Goal: Task Accomplishment & Management: Use online tool/utility

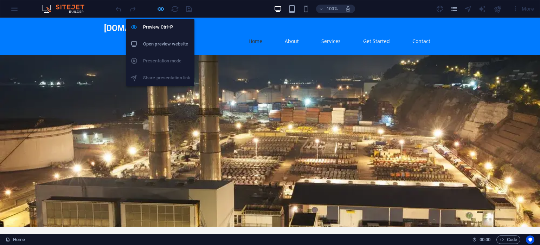
click at [160, 6] on icon "button" at bounding box center [161, 9] width 8 height 8
click at [160, 23] on h6 "Preview Ctrl+P" at bounding box center [166, 27] width 47 height 8
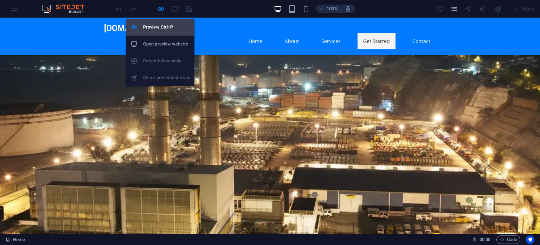
scroll to position [610, 0]
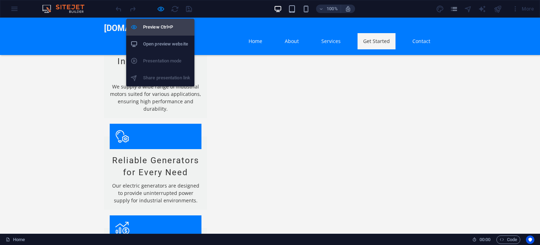
click at [151, 26] on h6 "Preview Ctrl+P" at bounding box center [166, 27] width 47 height 8
select select "px"
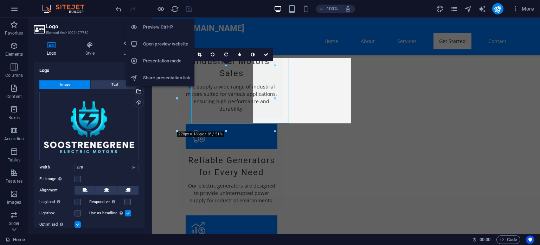
click at [150, 28] on h6 "Preview Ctrl+P" at bounding box center [166, 27] width 47 height 8
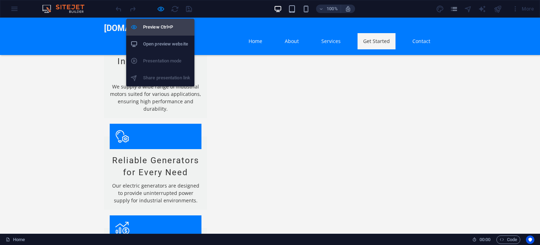
click at [149, 28] on h6 "Preview Ctrl+P" at bounding box center [166, 27] width 47 height 8
select select "px"
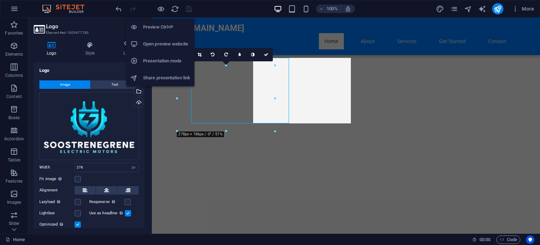
scroll to position [900, 0]
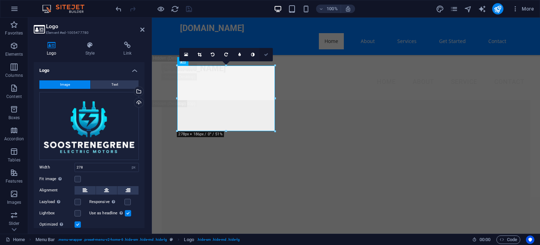
click at [266, 52] on icon at bounding box center [266, 54] width 4 height 4
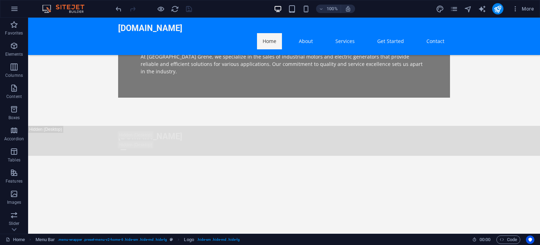
scroll to position [485, 0]
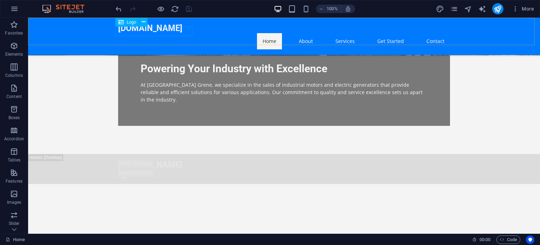
click at [133, 32] on div "[DOMAIN_NAME]" at bounding box center [284, 28] width 332 height 10
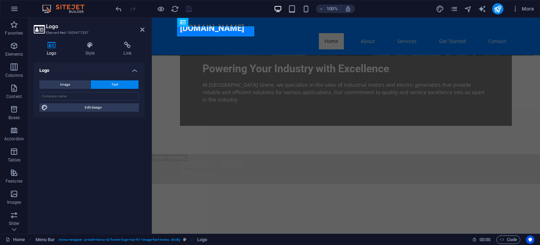
click at [61, 49] on h4 "Logo" at bounding box center [53, 49] width 39 height 15
click at [72, 84] on button "Image" at bounding box center [64, 84] width 51 height 8
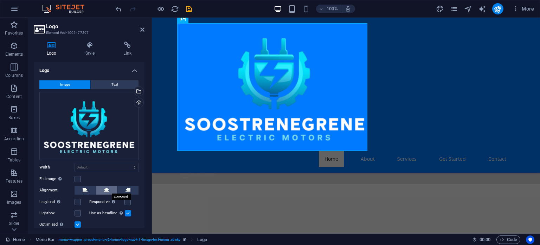
click at [104, 187] on icon at bounding box center [106, 190] width 5 height 8
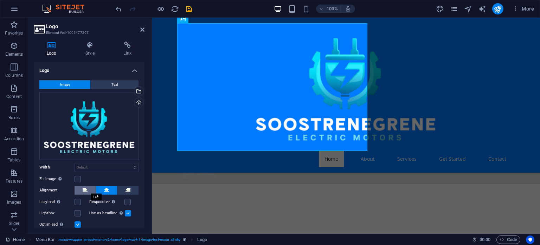
click at [84, 191] on icon at bounding box center [85, 190] width 5 height 8
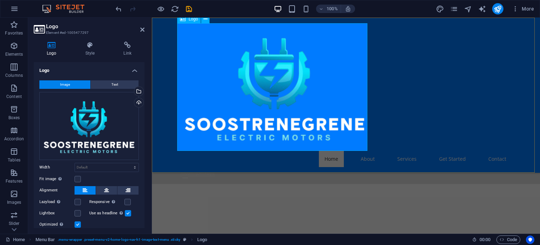
click at [360, 116] on div at bounding box center [346, 86] width 332 height 127
click at [142, 26] on h2 "Logo" at bounding box center [95, 26] width 99 height 6
click at [143, 32] on icon at bounding box center [142, 30] width 4 height 6
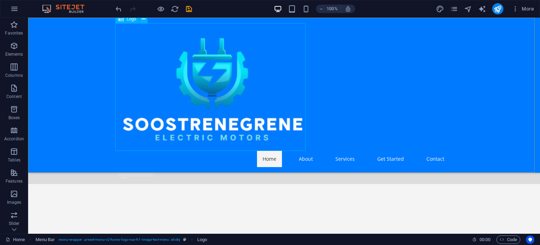
click at [299, 143] on div at bounding box center [284, 86] width 332 height 127
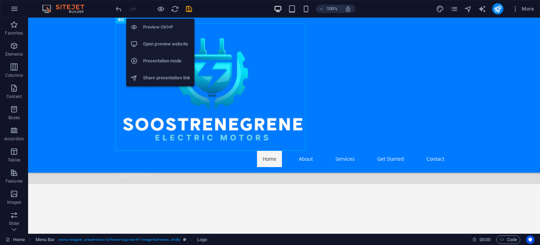
click at [155, 43] on h6 "Open preview website" at bounding box center [166, 44] width 47 height 8
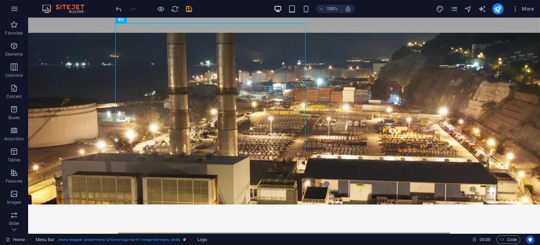
scroll to position [0, 0]
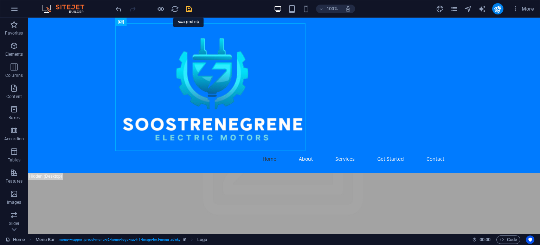
click at [186, 7] on icon "save" at bounding box center [189, 9] width 8 height 8
select select "px"
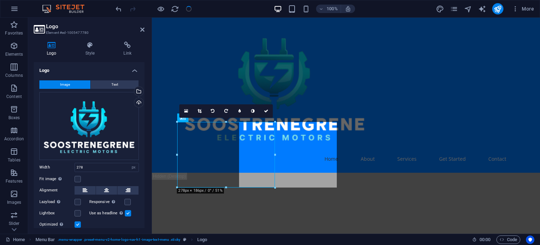
checkbox input "false"
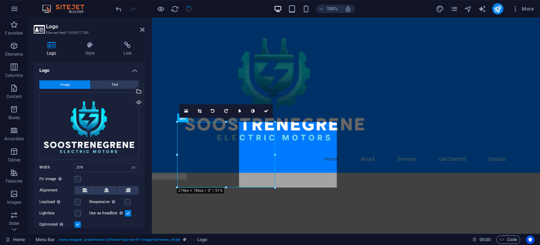
checkbox input "false"
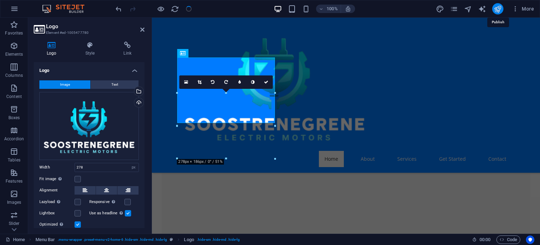
click at [496, 8] on icon "publish" at bounding box center [498, 9] width 8 height 8
checkbox input "false"
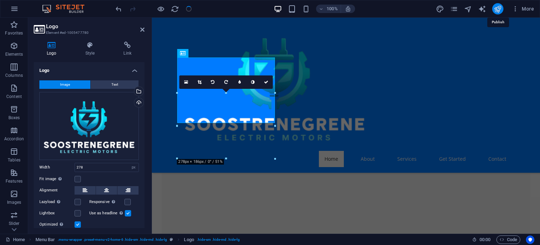
checkbox input "false"
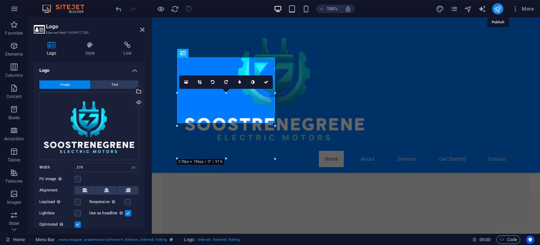
select select "px"
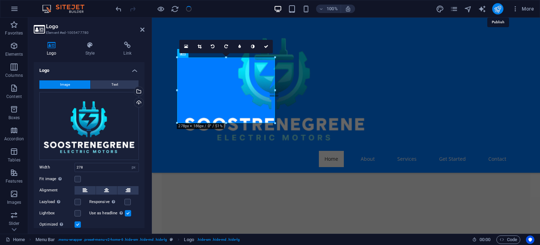
scroll to position [908, 0]
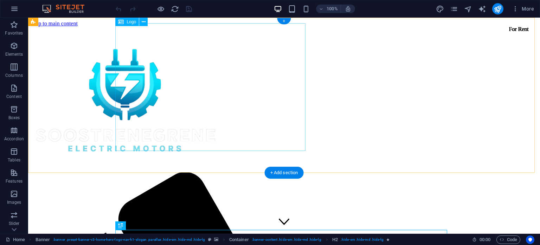
click at [218, 80] on div at bounding box center [284, 99] width 507 height 130
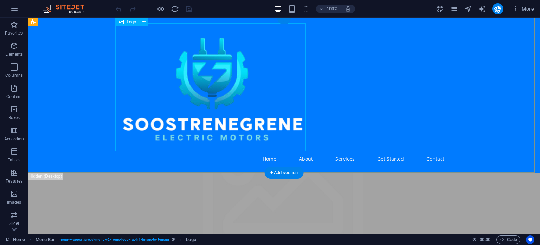
click at [280, 130] on div at bounding box center [284, 86] width 332 height 127
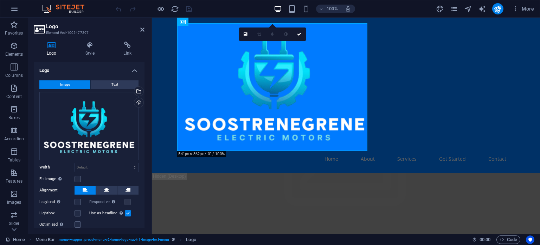
drag, startPoint x: 142, startPoint y: 125, endPoint x: 145, endPoint y: 155, distance: 30.0
click at [145, 155] on div "Logo Style Link Logo Image Text Drag files here, click to choose files or selec…" at bounding box center [89, 134] width 122 height 197
click at [80, 212] on label at bounding box center [78, 213] width 6 height 6
click at [0, 0] on input "Lightbox" at bounding box center [0, 0] width 0 height 0
click at [80, 212] on label at bounding box center [78, 213] width 6 height 6
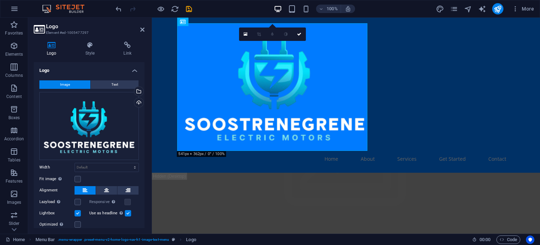
click at [0, 0] on input "Lightbox" at bounding box center [0, 0] width 0 height 0
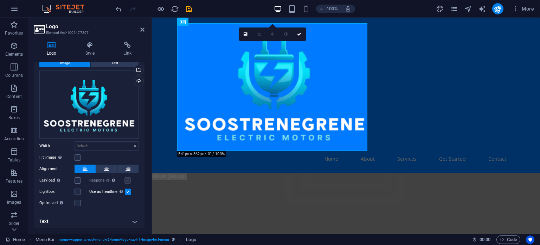
click at [125, 177] on label at bounding box center [128, 180] width 6 height 6
click at [125, 179] on label at bounding box center [128, 180] width 6 height 6
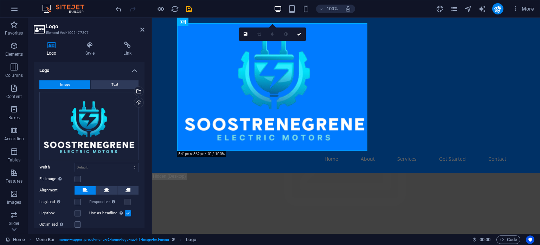
drag, startPoint x: 144, startPoint y: 128, endPoint x: 11, endPoint y: 14, distance: 175.4
click at [83, 49] on h4 "Style" at bounding box center [91, 49] width 38 height 15
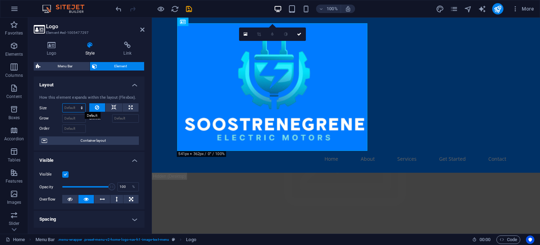
click at [75, 108] on select "Default auto px % 1/1 1/2 1/3 1/4 1/5 1/6 1/7 1/8 1/9 1/10" at bounding box center [74, 107] width 23 height 8
click at [63, 103] on select "Default auto px % 1/1 1/2 1/3 1/4 1/5 1/6 1/7 1/8 1/9 1/10" at bounding box center [74, 107] width 23 height 8
click at [76, 106] on select "Default auto px % 1/1 1/2 1/3 1/4 1/5 1/6 1/7 1/8 1/9 1/10" at bounding box center [74, 107] width 23 height 8
select select "px"
click at [75, 103] on select "Default auto px % 1/1 1/2 1/3 1/4 1/5 1/6 1/7 1/8 1/9 1/10" at bounding box center [74, 107] width 23 height 8
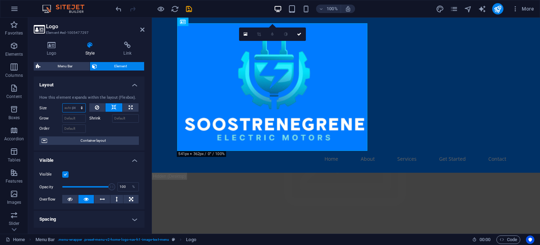
type input "0"
click at [80, 108] on select "Default auto px % 1/1 1/2 1/3 1/4 1/5 1/6 1/7 1/8 1/9 1/10" at bounding box center [81, 107] width 10 height 8
select select "mig8snr61ek"
click at [76, 103] on select "Default auto px % 1/1 1/2 1/3 1/4 1/5 1/6 1/7 1/8 1/9 1/10" at bounding box center [81, 107] width 10 height 8
select select "DISABLED_OPTION_VALUE"
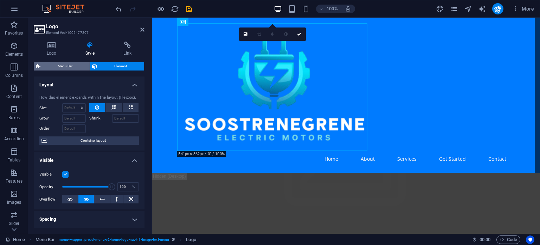
click at [74, 70] on span "Menu Bar" at bounding box center [65, 66] width 45 height 8
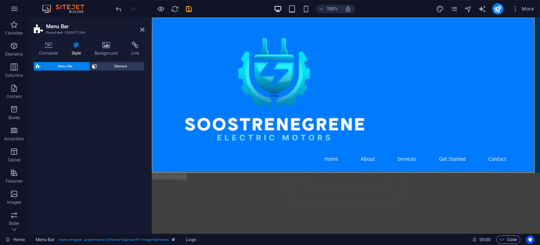
select select "rem"
select select "preset-menu-v2-home-logo-nav-h1-image-text-menu"
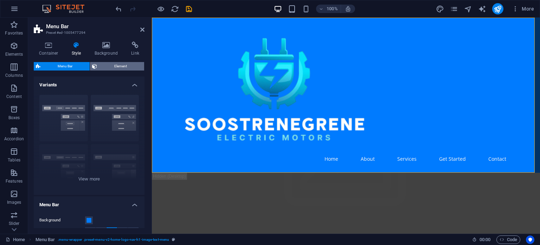
click at [109, 66] on span "Element" at bounding box center [120, 66] width 43 height 8
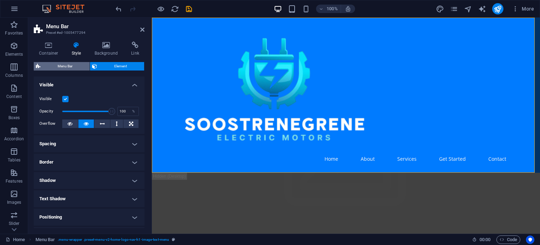
click at [71, 67] on span "Menu Bar" at bounding box center [65, 66] width 45 height 8
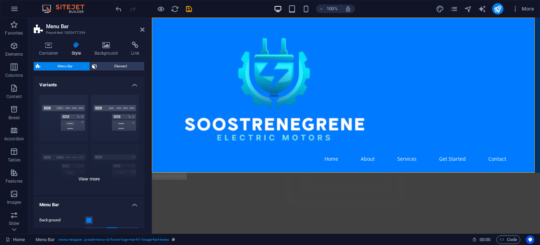
click at [112, 117] on div "Border Centered Default Fixed Loki Trigger Wide XXL" at bounding box center [89, 142] width 111 height 106
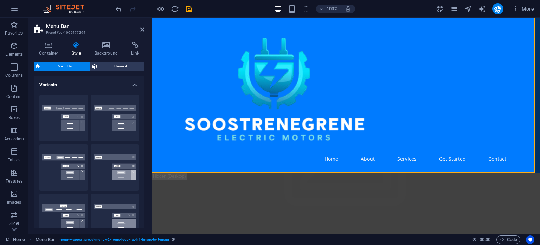
click at [112, 117] on button "Centered" at bounding box center [115, 118] width 49 height 46
drag, startPoint x: 143, startPoint y: 115, endPoint x: 146, endPoint y: 153, distance: 37.8
click at [146, 153] on div "Container Style Background Link Size Height Default px rem % vh vw Min. height …" at bounding box center [89, 134] width 122 height 197
drag, startPoint x: 145, startPoint y: 122, endPoint x: 143, endPoint y: 143, distance: 21.2
click at [143, 143] on div "Container Style Background Link Size Height Default px rem % vh vw Min. height …" at bounding box center [89, 134] width 122 height 197
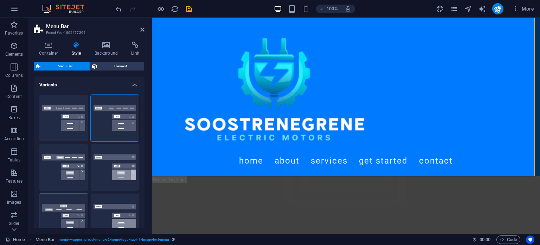
click at [59, 205] on button "Loki" at bounding box center [63, 216] width 49 height 46
type input "0"
select select "DISABLED_OPTION_VALUE"
type input "2"
type input "1"
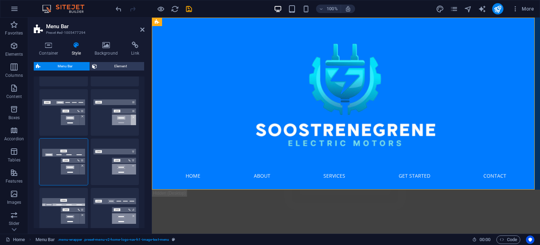
scroll to position [51, 0]
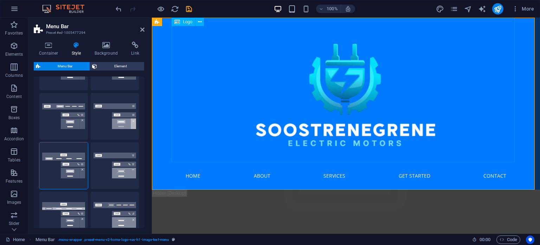
click at [375, 85] on div at bounding box center [346, 90] width 343 height 144
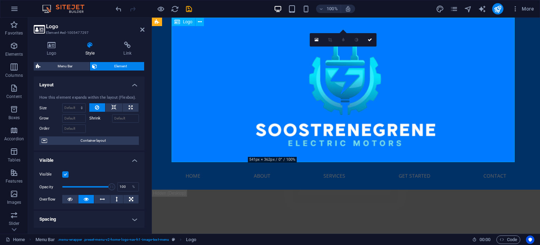
click at [511, 147] on div at bounding box center [346, 90] width 343 height 144
click at [493, 135] on div at bounding box center [346, 90] width 343 height 144
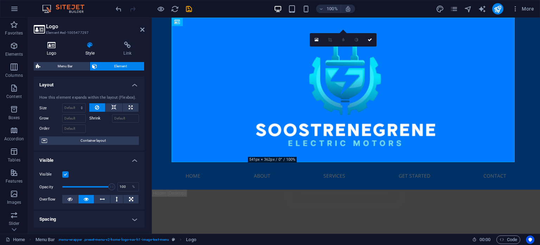
click at [58, 44] on icon at bounding box center [52, 45] width 36 height 7
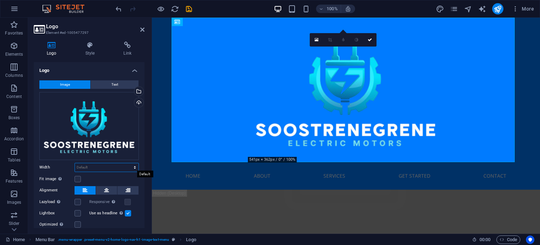
click at [122, 165] on select "Default auto px rem % em vh vw" at bounding box center [107, 167] width 64 height 8
click at [75, 163] on select "Default auto px rem % em vh vw" at bounding box center [107, 167] width 64 height 8
click at [119, 164] on select "Default auto px rem % em vh vw" at bounding box center [107, 167] width 64 height 8
select select "px"
click at [127, 163] on select "Default auto px rem % em vh vw" at bounding box center [107, 167] width 64 height 8
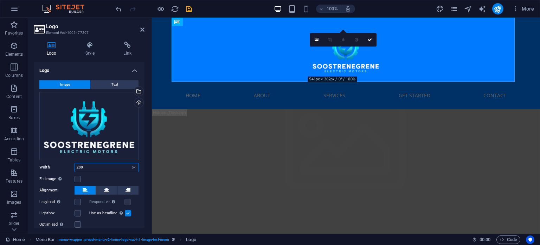
type input "200"
click at [93, 46] on icon at bounding box center [90, 45] width 36 height 7
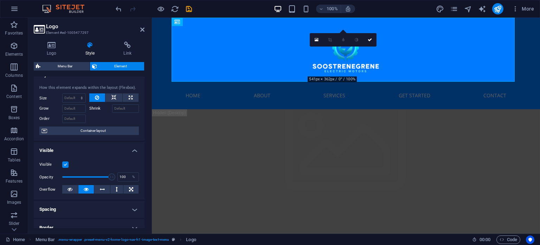
scroll to position [0, 0]
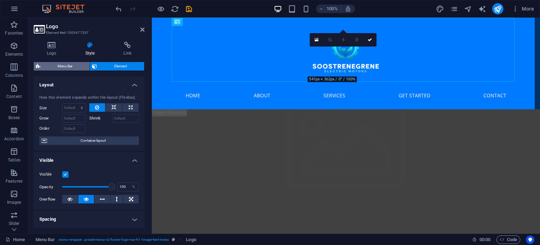
click at [71, 68] on span "Menu Bar" at bounding box center [65, 66] width 45 height 8
select select "rem"
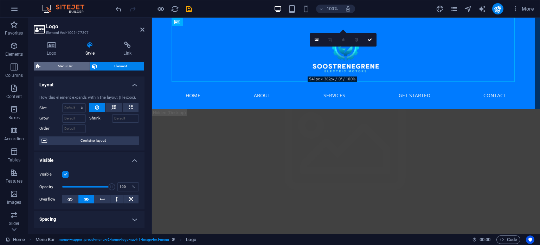
select select "rem"
select select "preset-menu-v2-home-logo-nav-h1-image-text-menu"
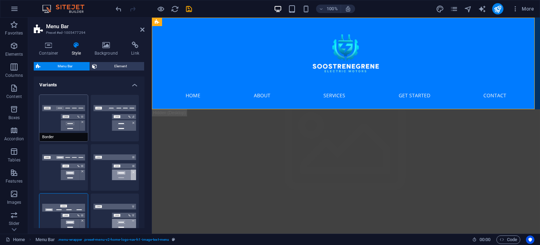
click at [70, 125] on button "Border" at bounding box center [63, 118] width 49 height 46
type input "1"
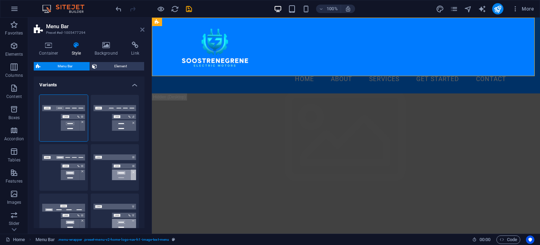
click at [144, 30] on icon at bounding box center [142, 30] width 4 height 6
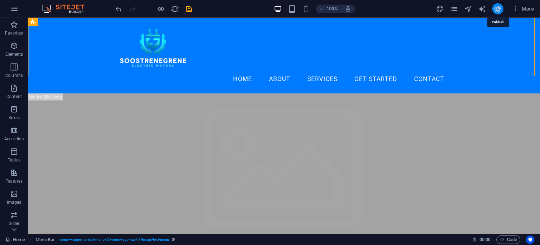
click at [499, 12] on icon "publish" at bounding box center [498, 9] width 8 height 8
checkbox input "false"
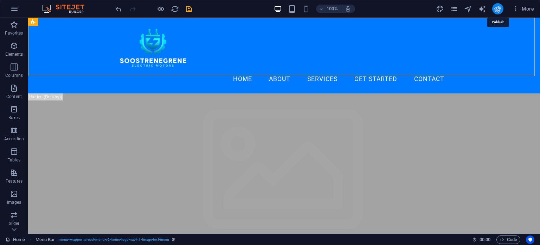
checkbox input "false"
